Goal: Task Accomplishment & Management: Manage account settings

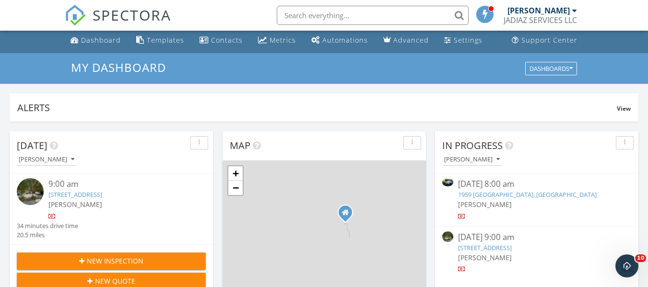
scroll to position [48, 0]
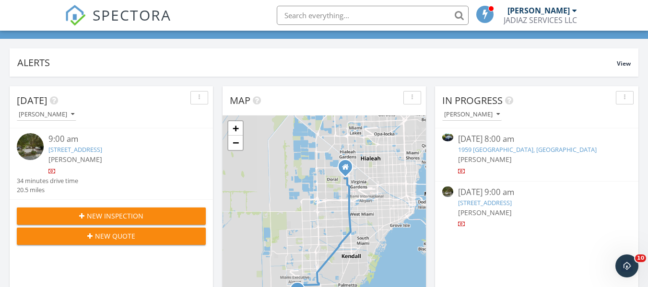
click at [102, 146] on link "18231 SW 144th Ct, Miami, FL 33177" at bounding box center [75, 149] width 54 height 9
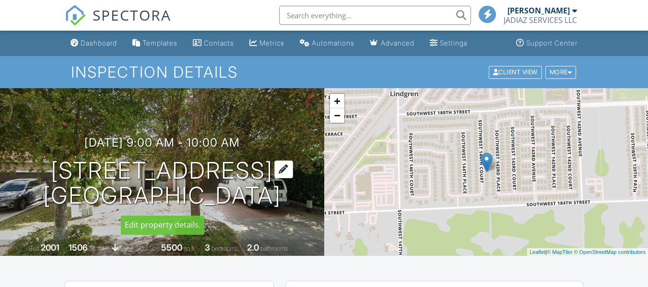
click at [274, 172] on div at bounding box center [283, 170] width 19 height 18
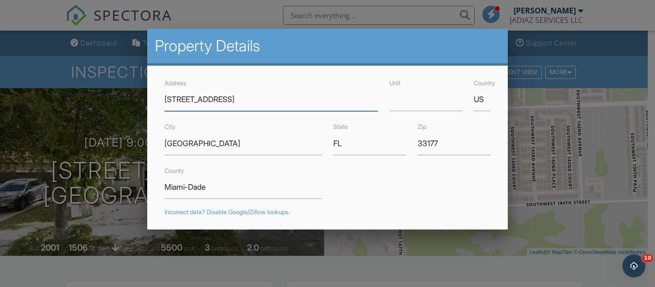
click at [182, 99] on input "18231 SW 144th Ct" at bounding box center [271, 100] width 213 height 24
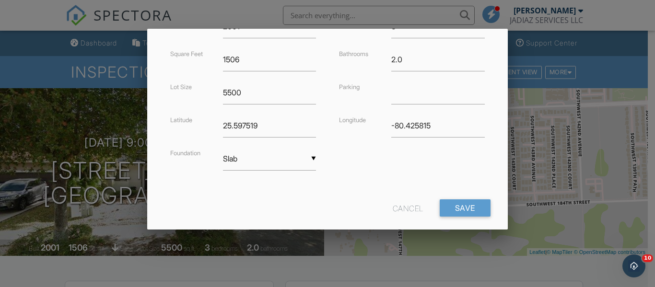
scroll to position [278, 0]
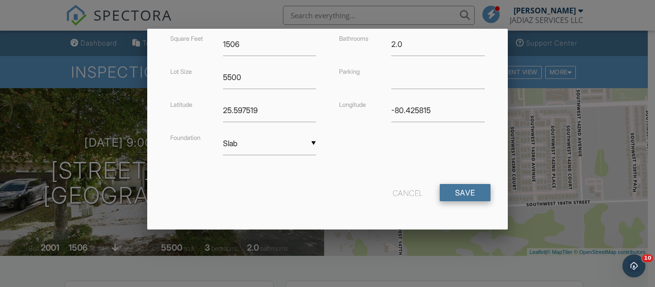
type input "[STREET_ADDRESS]"
click at [464, 198] on input "Save" at bounding box center [465, 192] width 51 height 17
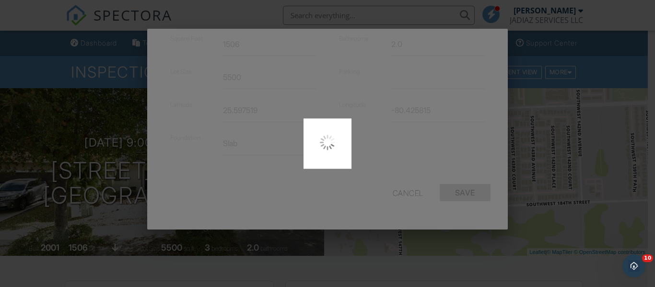
type input "25.601474"
type input "-80.4259578"
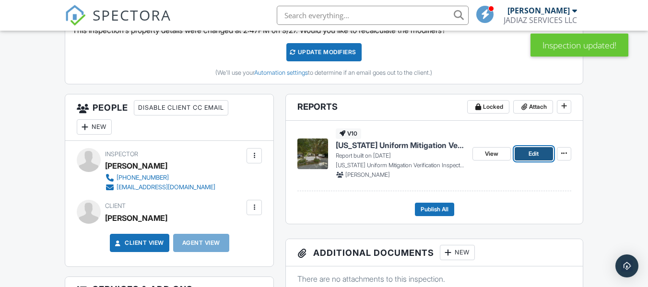
click at [531, 155] on span "Edit" at bounding box center [534, 154] width 10 height 10
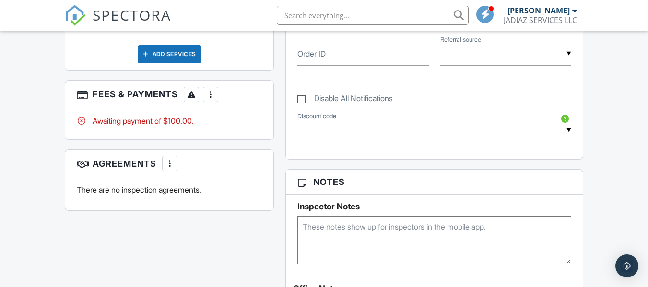
scroll to position [556, 0]
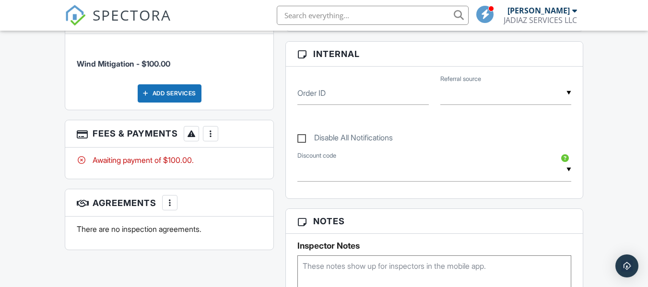
click at [214, 136] on div at bounding box center [211, 134] width 10 height 10
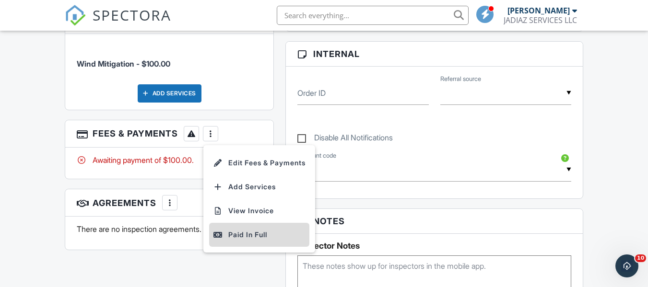
scroll to position [0, 0]
click at [256, 241] on li "Paid In Full" at bounding box center [259, 235] width 100 height 24
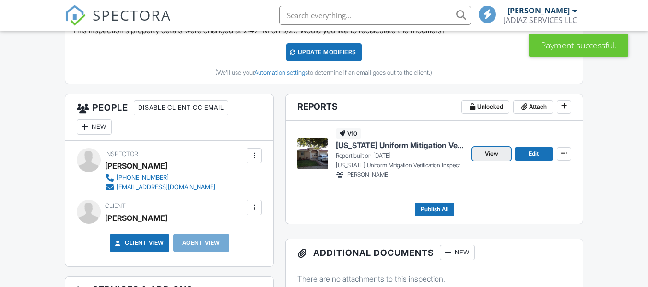
click at [491, 153] on span "View" at bounding box center [491, 154] width 13 height 10
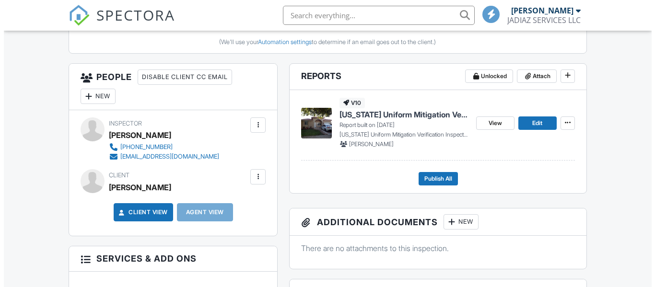
scroll to position [336, 0]
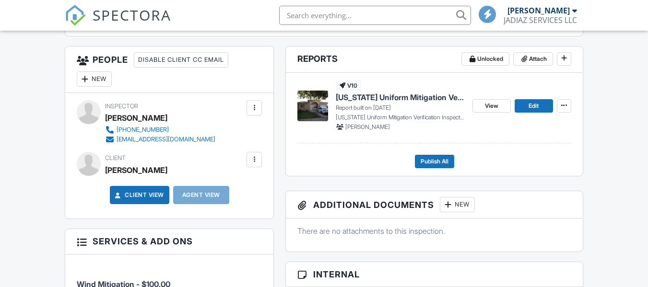
click at [247, 164] on div at bounding box center [254, 159] width 15 height 15
click at [246, 189] on li "Edit" at bounding box center [231, 189] width 49 height 24
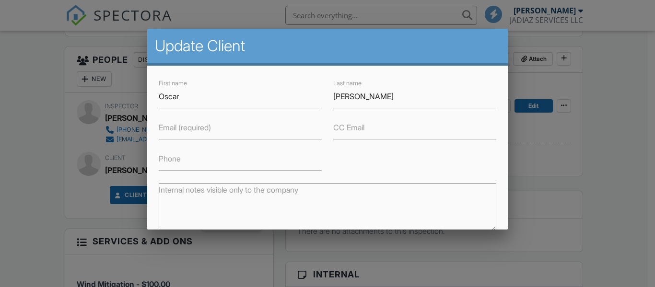
click at [164, 131] on label "Email (required)" at bounding box center [185, 127] width 52 height 11
click at [164, 131] on input "Email (required)" at bounding box center [240, 128] width 163 height 24
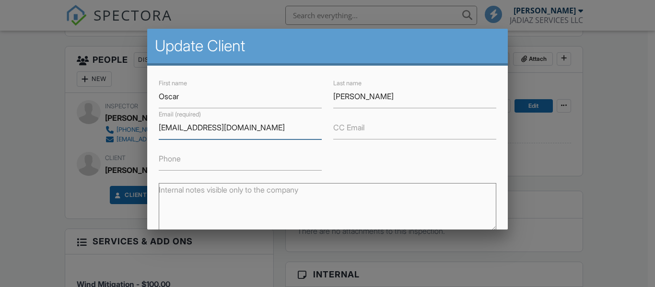
type input "[EMAIL_ADDRESS][DOMAIN_NAME]"
click at [363, 125] on input "CC Email" at bounding box center [414, 128] width 163 height 24
click at [340, 151] on div "First name Oscar Last name Gutierrez Email (required) oscarg0659@gmail.com CC E…" at bounding box center [327, 124] width 349 height 94
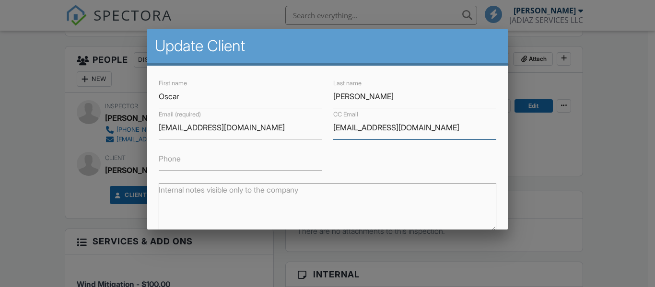
click at [450, 122] on input "LHERNANDEZTO1@allstate.com" at bounding box center [414, 128] width 163 height 24
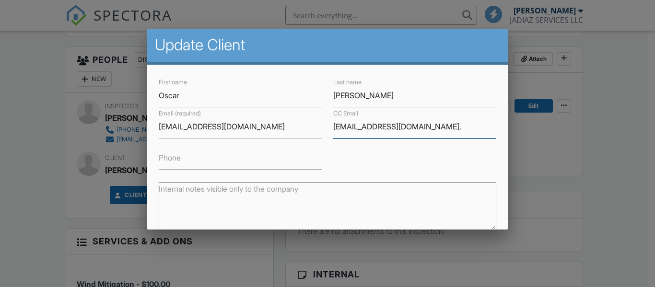
scroll to position [0, 0]
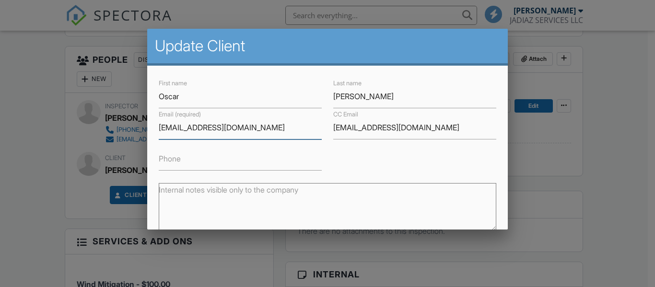
click at [260, 128] on input "[EMAIL_ADDRESS][DOMAIN_NAME]" at bounding box center [240, 128] width 163 height 24
click at [464, 125] on input "LHERNANDEZTO1@allstate.com" at bounding box center [414, 128] width 163 height 24
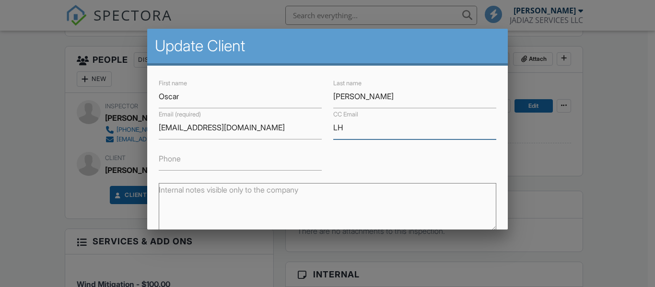
type input "L"
click at [370, 171] on div "Internal notes visible only to the company" at bounding box center [327, 205] width 349 height 68
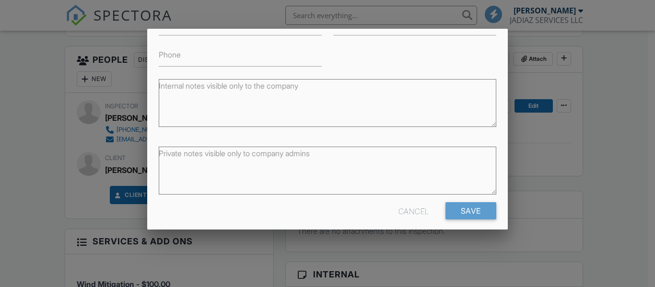
scroll to position [113, 0]
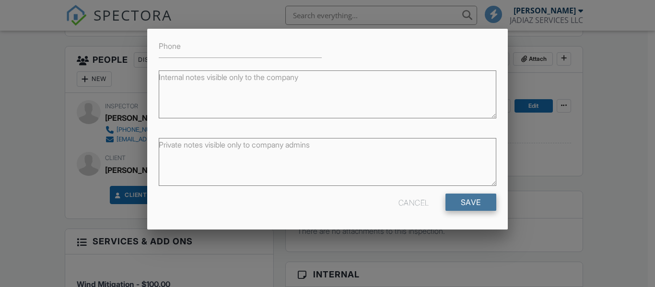
click at [459, 200] on input "Save" at bounding box center [471, 202] width 51 height 17
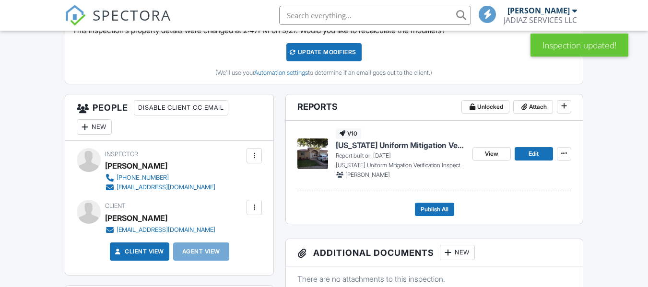
scroll to position [336, 0]
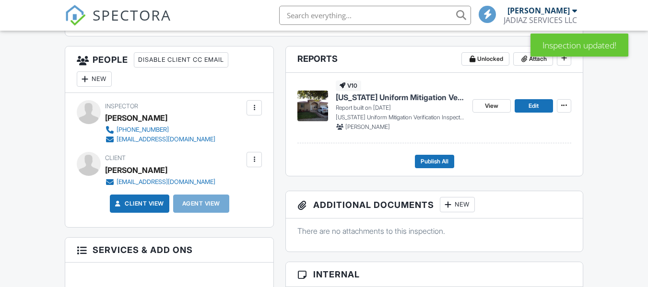
click at [253, 163] on div at bounding box center [254, 160] width 10 height 10
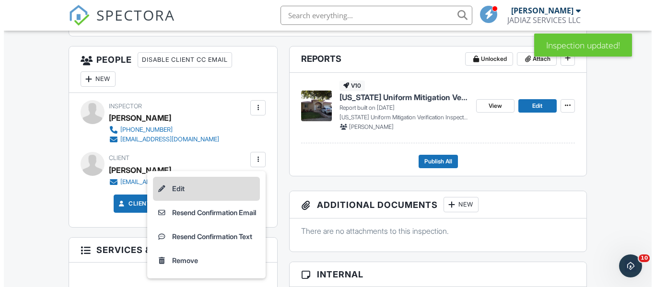
scroll to position [0, 0]
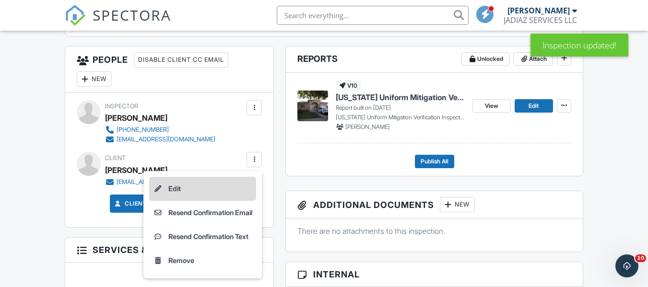
click at [177, 190] on li "Edit" at bounding box center [202, 189] width 107 height 24
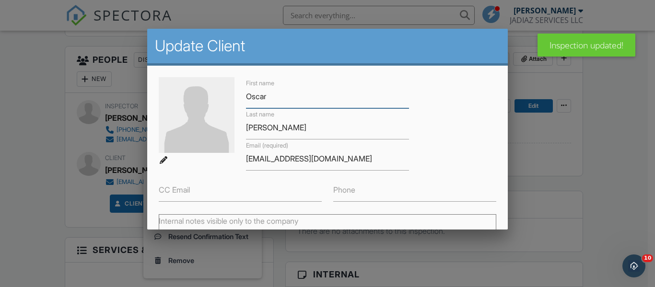
scroll to position [48, 0]
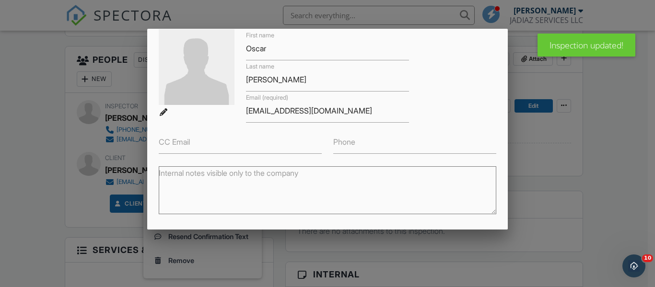
click at [166, 143] on label "CC Email" at bounding box center [174, 142] width 31 height 11
click at [166, 143] on input "CC Email" at bounding box center [240, 142] width 163 height 24
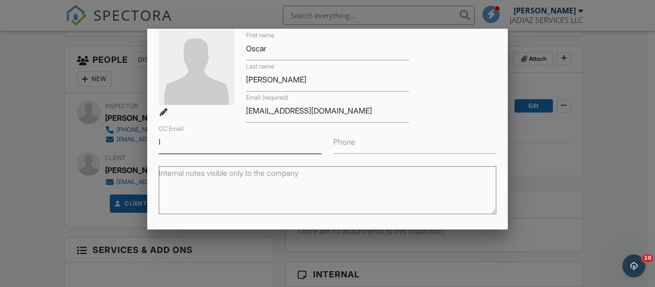
type input "[EMAIL_ADDRESS][DOMAIN_NAME]"
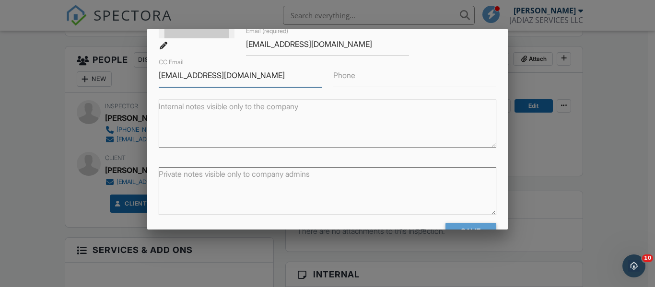
scroll to position [144, 0]
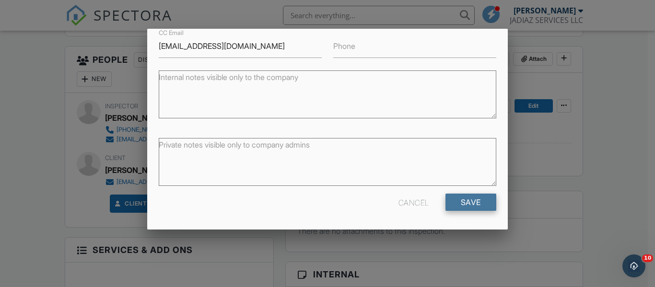
click at [474, 198] on input "Save" at bounding box center [471, 202] width 51 height 17
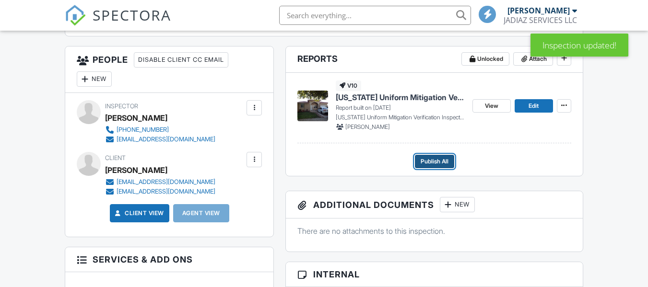
click at [435, 161] on span "Publish All" at bounding box center [435, 162] width 28 height 10
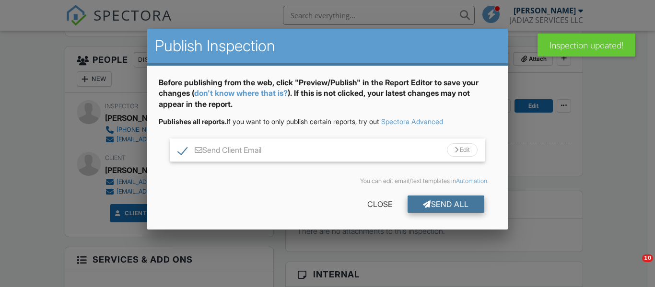
click at [447, 204] on div "Send All" at bounding box center [446, 204] width 77 height 17
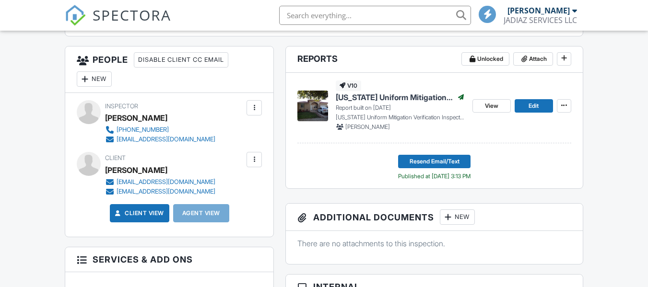
click at [253, 159] on div at bounding box center [254, 160] width 10 height 10
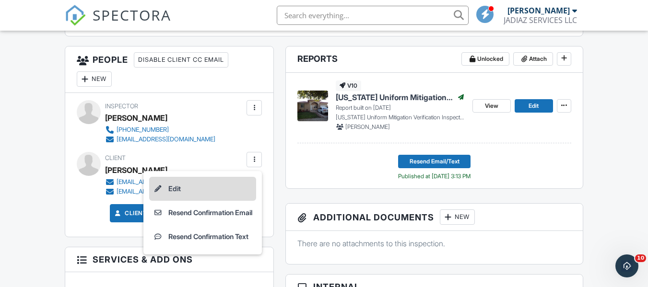
click at [186, 194] on li "Edit" at bounding box center [202, 189] width 107 height 24
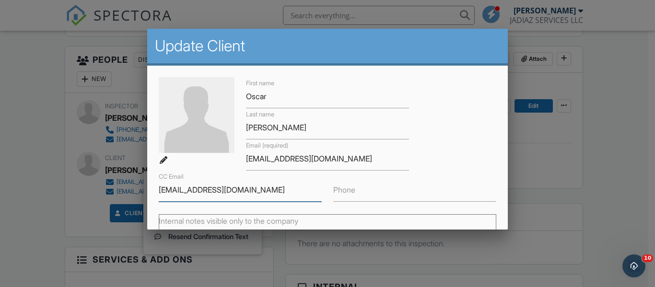
drag, startPoint x: 289, startPoint y: 195, endPoint x: 0, endPoint y: 200, distance: 288.8
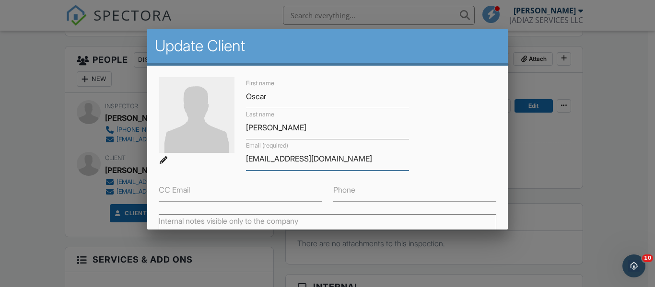
drag, startPoint x: 353, startPoint y: 161, endPoint x: 140, endPoint y: 156, distance: 212.5
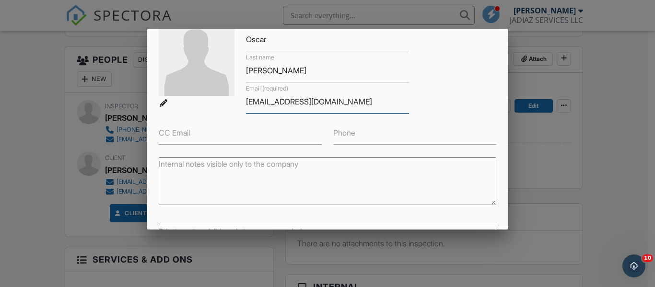
scroll to position [144, 0]
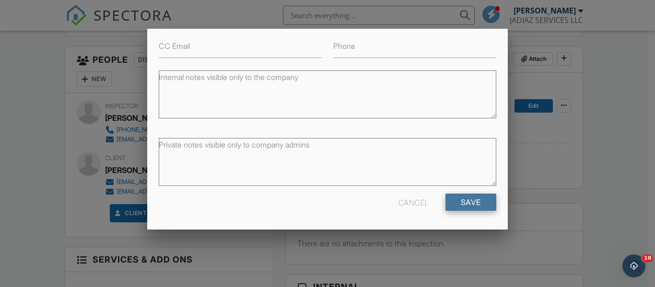
type input "[EMAIL_ADDRESS][DOMAIN_NAME]"
click at [459, 203] on input "Save" at bounding box center [471, 202] width 51 height 17
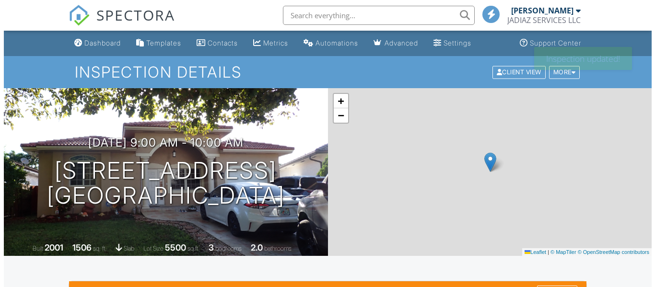
scroll to position [288, 0]
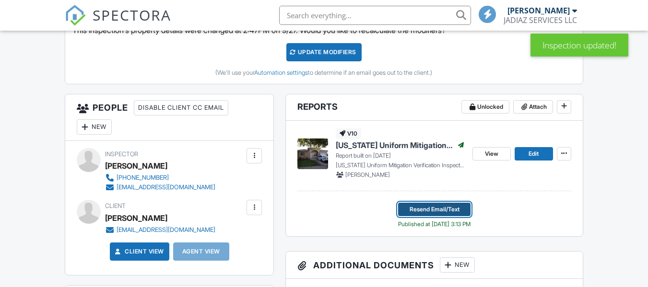
click at [436, 206] on span "Resend Email/Text" at bounding box center [435, 210] width 50 height 10
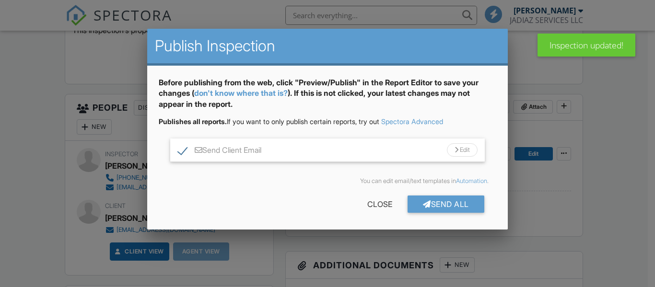
scroll to position [0, 0]
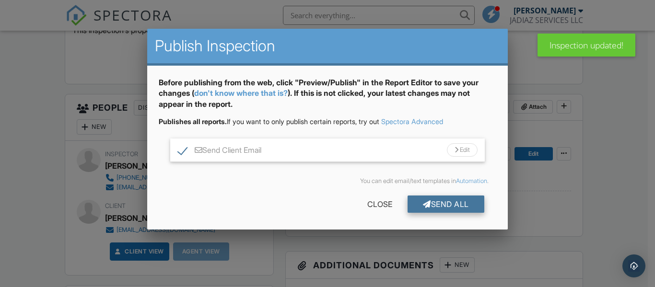
click at [434, 202] on div "Send All" at bounding box center [446, 204] width 77 height 17
